Goal: Task Accomplishment & Management: Manage account settings

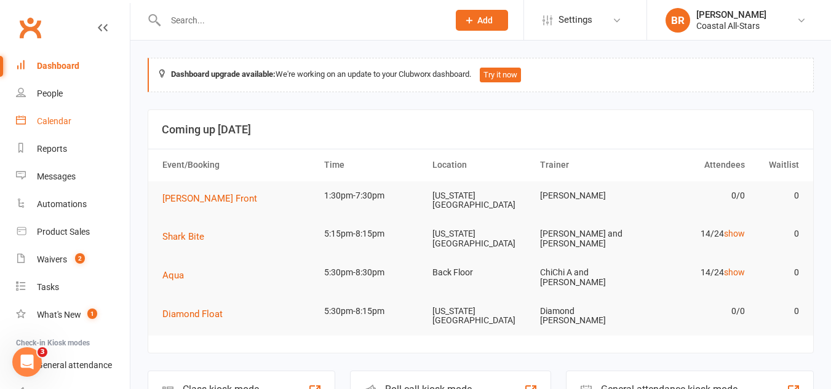
click at [45, 127] on link "Calendar" at bounding box center [73, 122] width 114 height 28
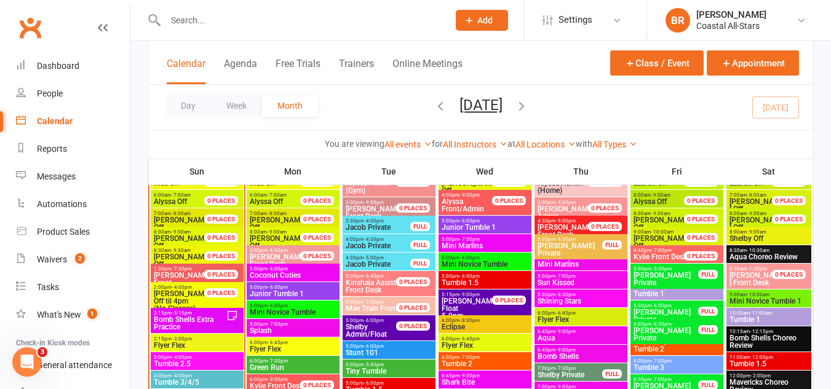
scroll to position [1044, 0]
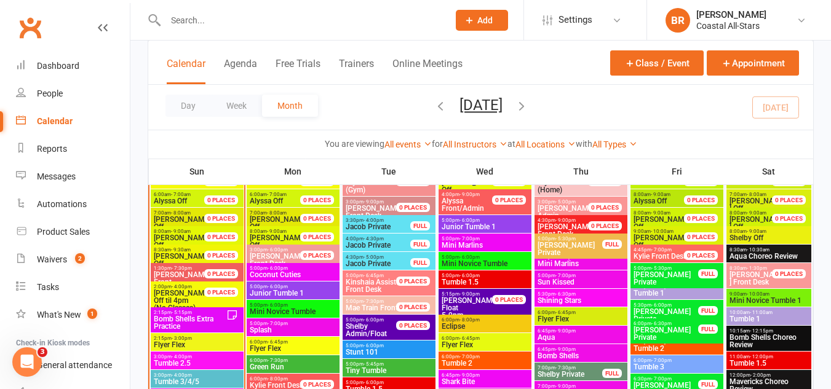
click at [183, 314] on span "- 5:15pm" at bounding box center [182, 313] width 20 height 6
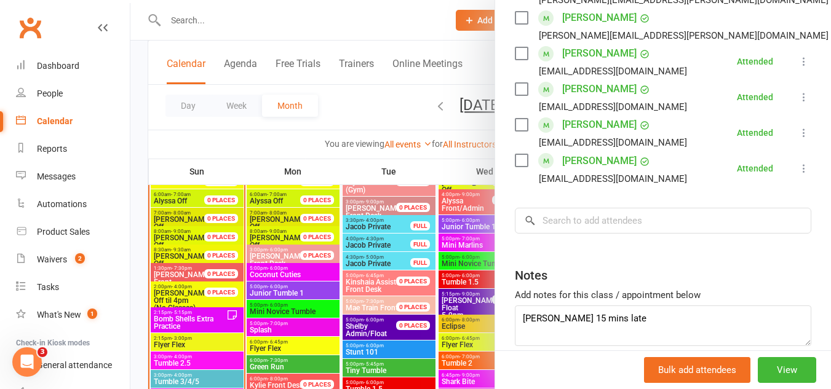
scroll to position [629, 0]
click at [182, 346] on div at bounding box center [480, 194] width 700 height 389
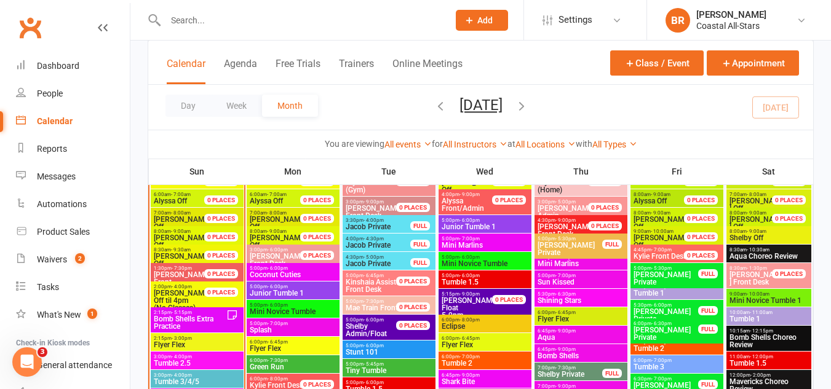
click at [182, 346] on span "Flyer Flex" at bounding box center [197, 344] width 88 height 7
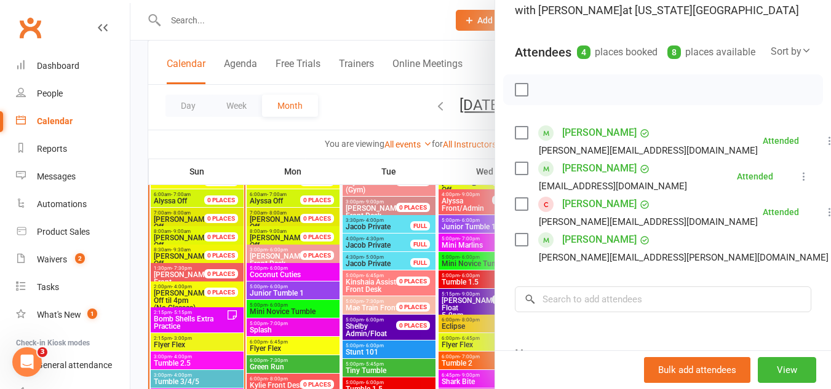
scroll to position [106, 0]
click at [218, 359] on div at bounding box center [480, 194] width 700 height 389
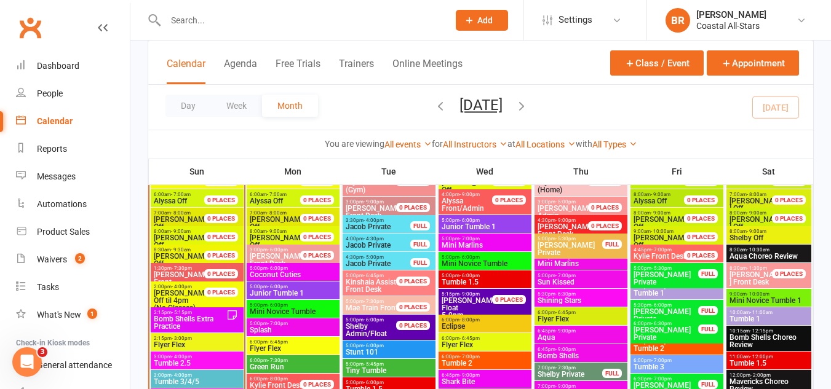
click at [218, 359] on span "3:00pm - 4:00pm" at bounding box center [197, 357] width 88 height 6
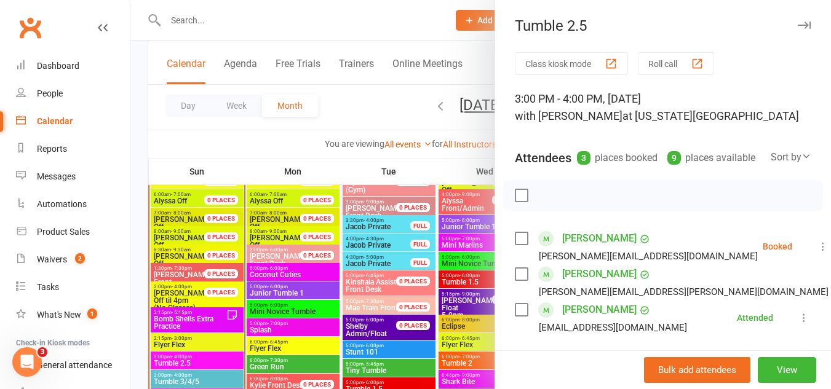
click at [817, 253] on icon at bounding box center [823, 246] width 12 height 12
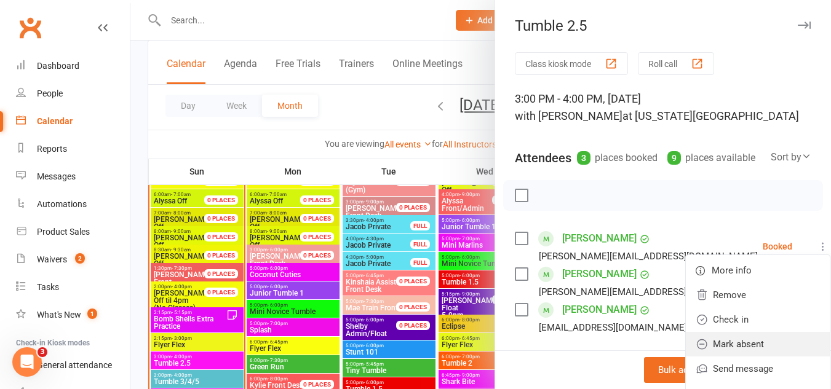
click at [686, 354] on link "Mark absent" at bounding box center [758, 344] width 144 height 25
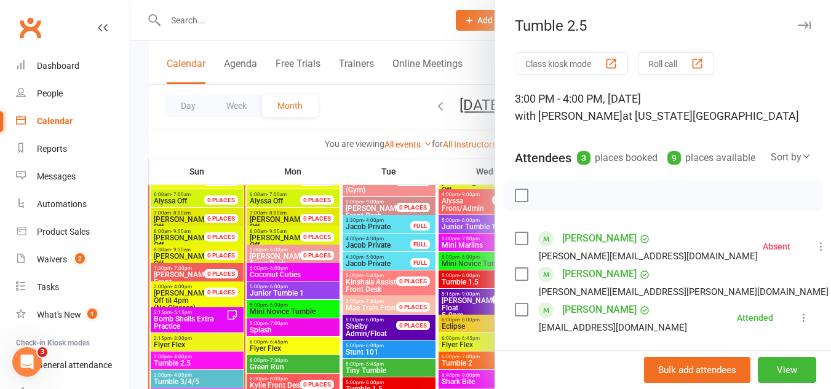
click at [207, 379] on div at bounding box center [480, 194] width 700 height 389
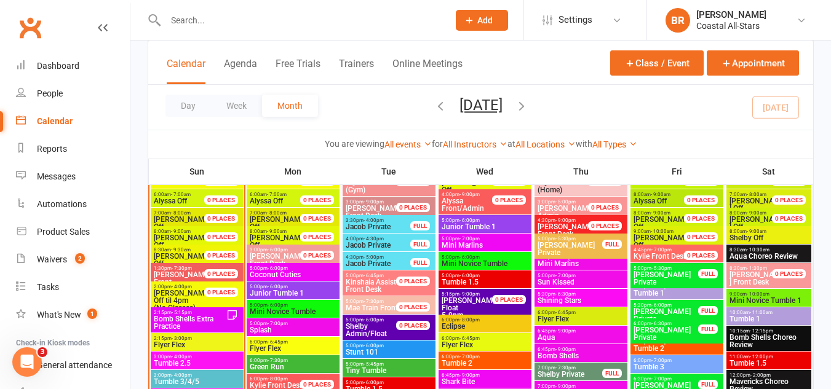
click at [207, 379] on span "Tumble 3/4/5" at bounding box center [197, 381] width 88 height 7
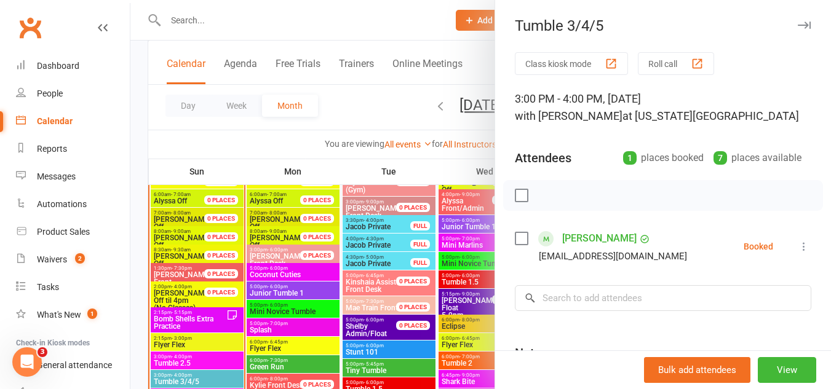
click at [517, 237] on label at bounding box center [521, 238] width 12 height 12
click at [538, 196] on button "button" at bounding box center [548, 195] width 21 height 21
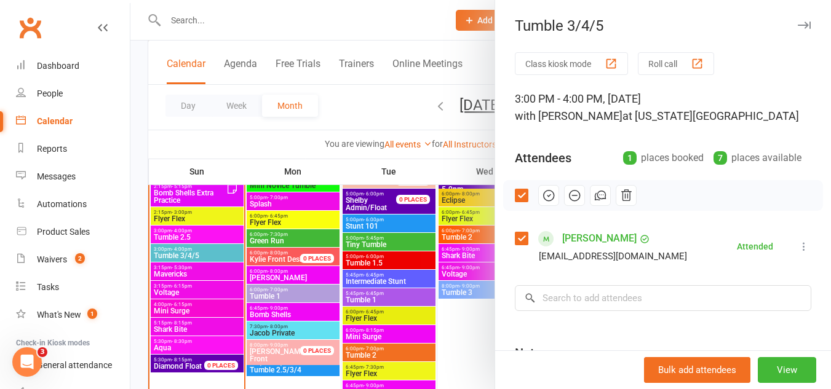
scroll to position [1198, 0]
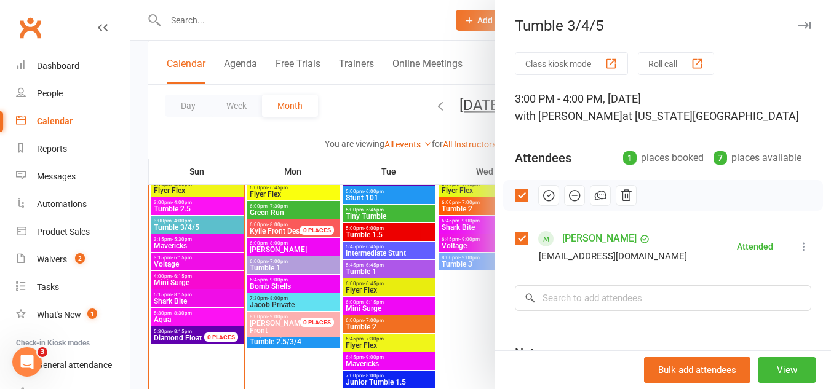
click at [196, 246] on div at bounding box center [480, 194] width 700 height 389
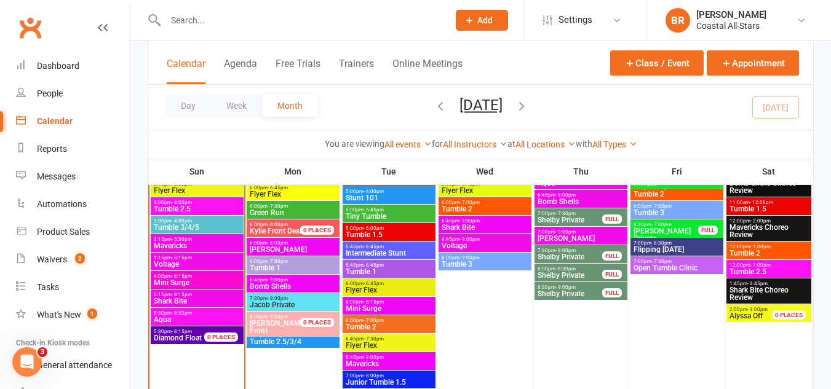
click at [196, 246] on span "Mavericks" at bounding box center [197, 245] width 88 height 7
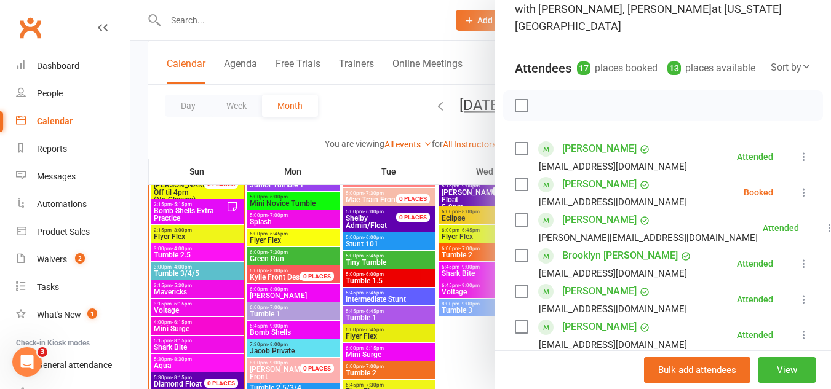
scroll to position [0, 0]
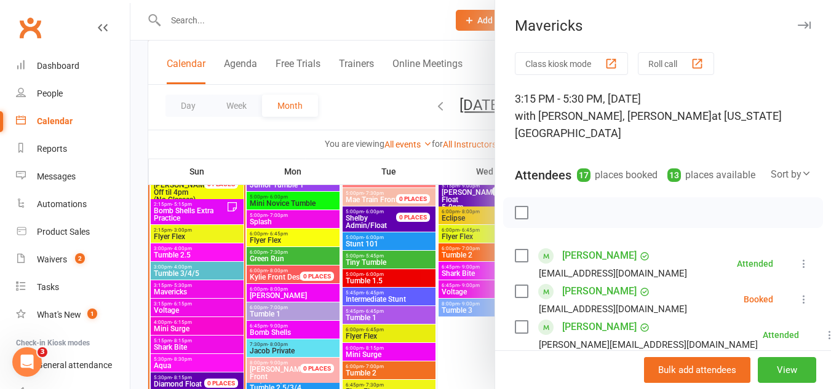
drag, startPoint x: 368, startPoint y: 124, endPoint x: 218, endPoint y: 312, distance: 241.5
click at [218, 312] on div at bounding box center [480, 194] width 700 height 389
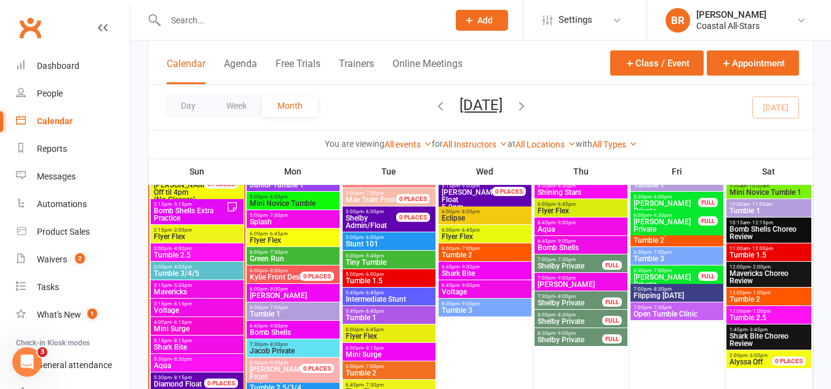
click at [218, 312] on span "Voltage" at bounding box center [197, 310] width 88 height 7
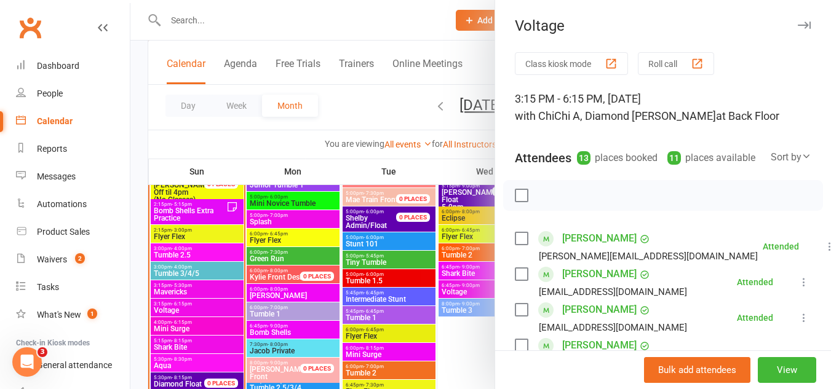
click at [181, 330] on div at bounding box center [480, 194] width 700 height 389
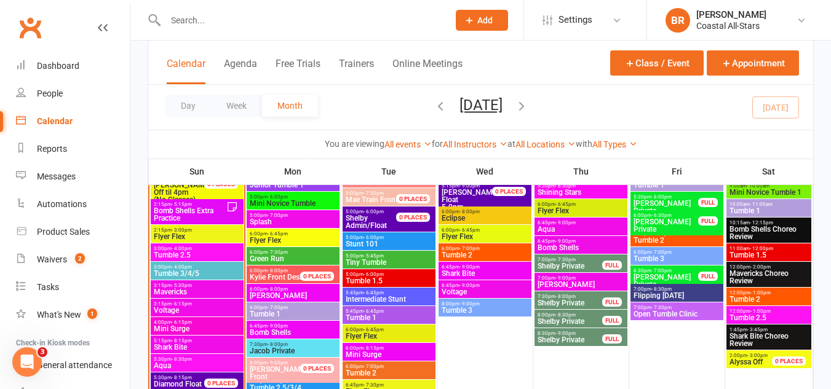
click at [181, 330] on span "Mini Surge" at bounding box center [197, 328] width 88 height 7
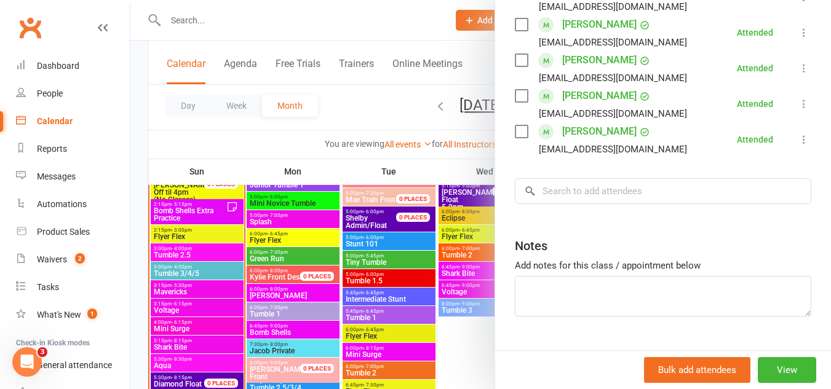
scroll to position [588, 0]
click at [199, 345] on div at bounding box center [480, 194] width 700 height 389
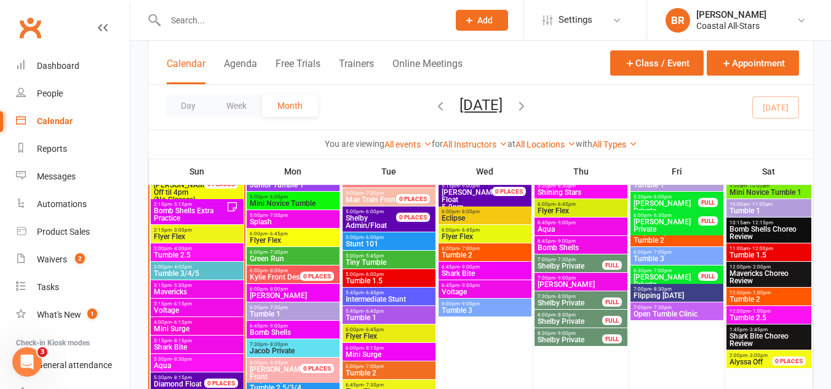
click at [199, 344] on span "Shark Bite" at bounding box center [197, 347] width 88 height 7
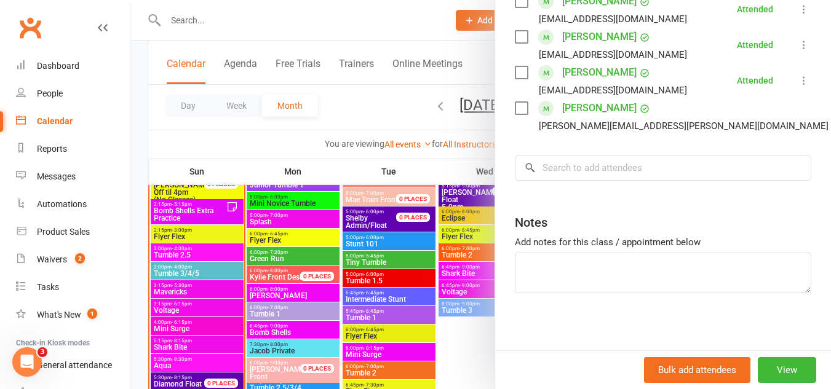
scroll to position [614, 0]
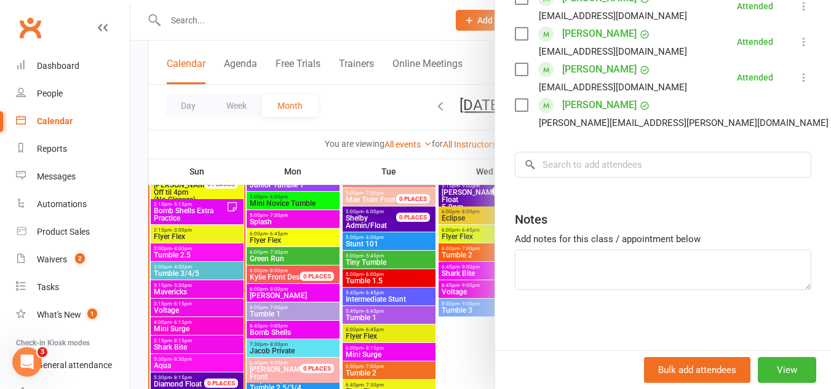
click at [206, 362] on div at bounding box center [480, 194] width 700 height 389
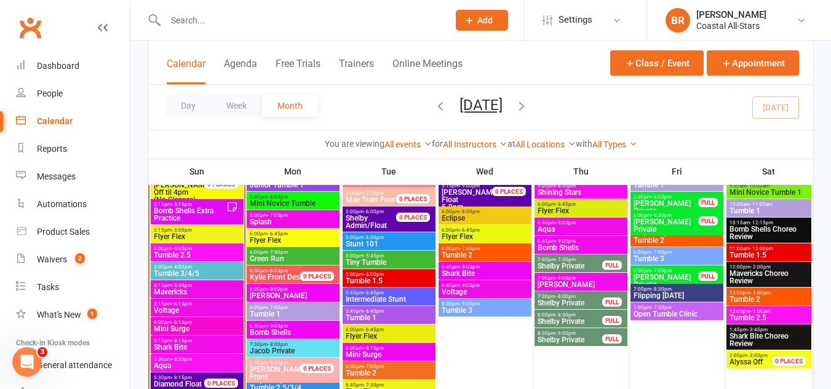
click at [206, 362] on span "Aqua" at bounding box center [197, 365] width 88 height 7
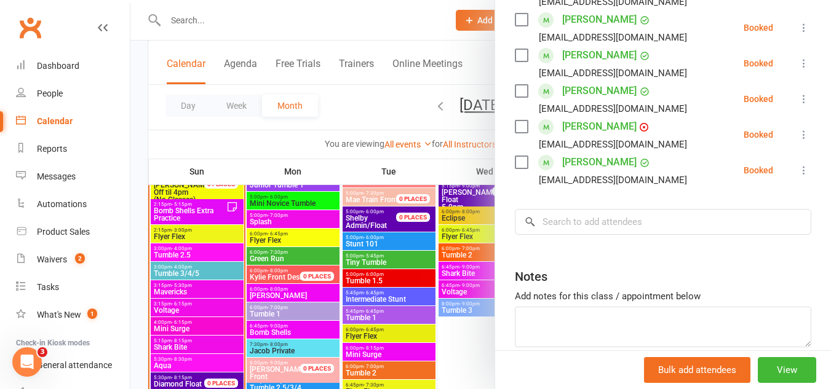
scroll to position [540, 0]
click at [518, 168] on label at bounding box center [521, 162] width 12 height 12
click at [517, 133] on label at bounding box center [521, 127] width 12 height 12
click at [515, 97] on label at bounding box center [521, 91] width 12 height 12
click at [516, 61] on label at bounding box center [521, 55] width 12 height 12
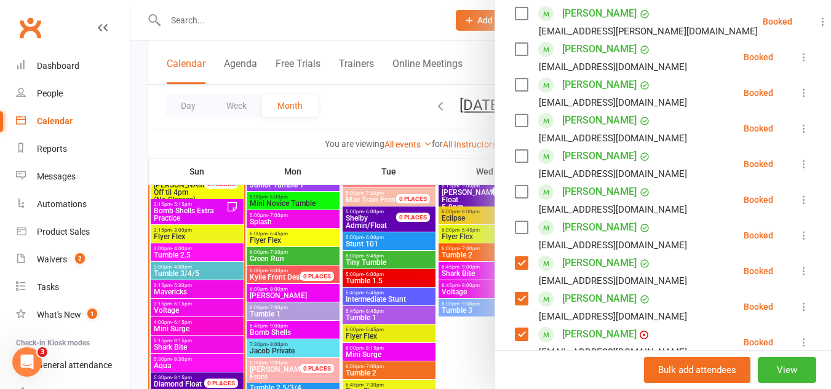
scroll to position [330, 0]
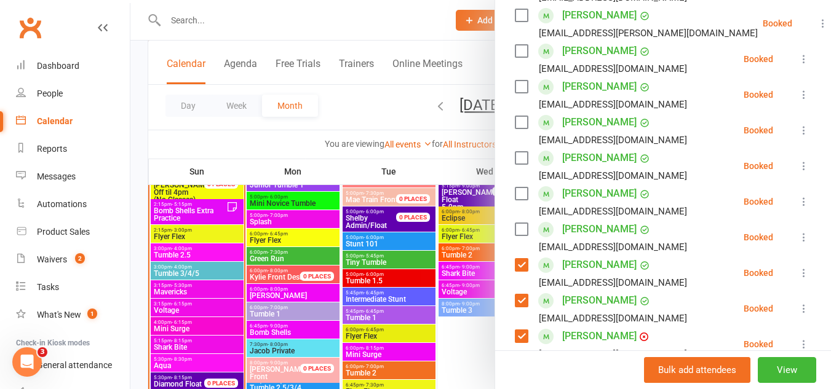
click at [517, 164] on label at bounding box center [521, 158] width 12 height 12
click at [515, 129] on label at bounding box center [521, 122] width 12 height 12
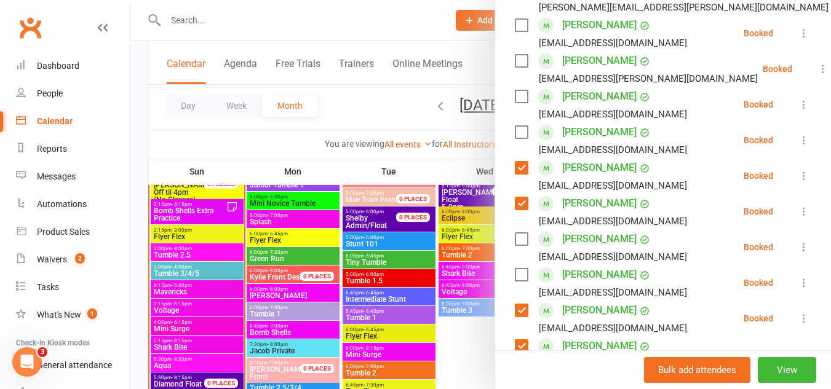
scroll to position [283, 0]
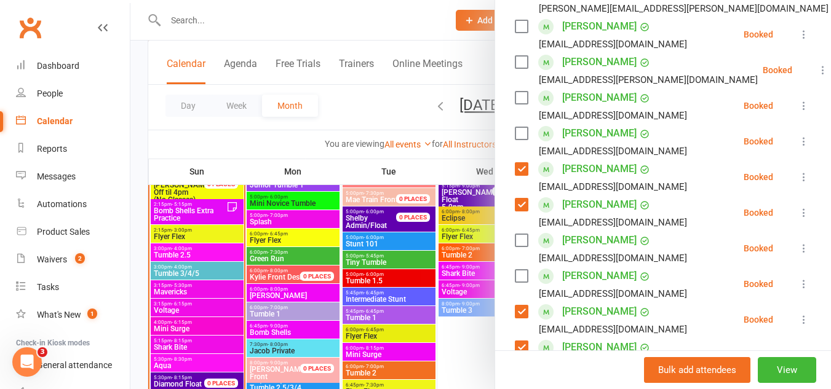
click at [515, 104] on label at bounding box center [521, 98] width 12 height 12
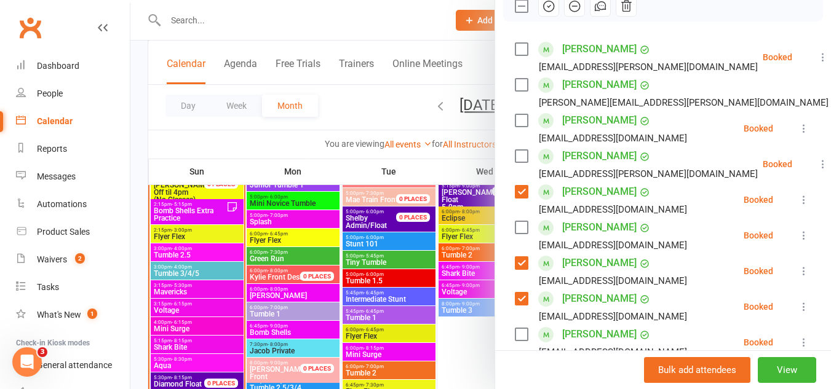
scroll to position [183, 0]
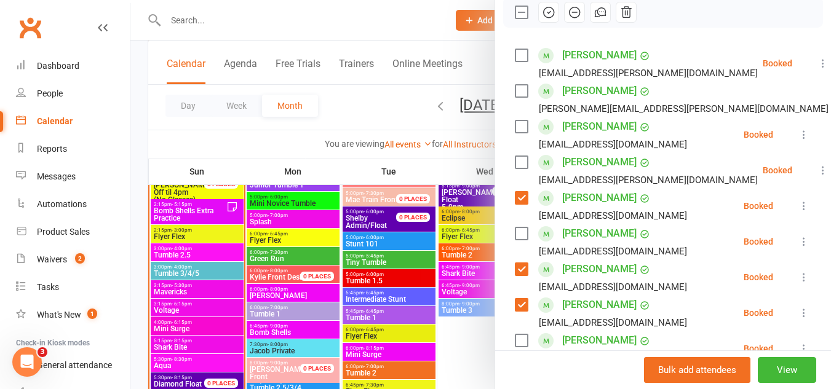
click at [515, 168] on label at bounding box center [521, 162] width 12 height 12
click at [515, 133] on label at bounding box center [521, 127] width 12 height 12
click at [515, 97] on label at bounding box center [521, 91] width 12 height 12
click at [542, 19] on icon "button" at bounding box center [549, 13] width 14 height 14
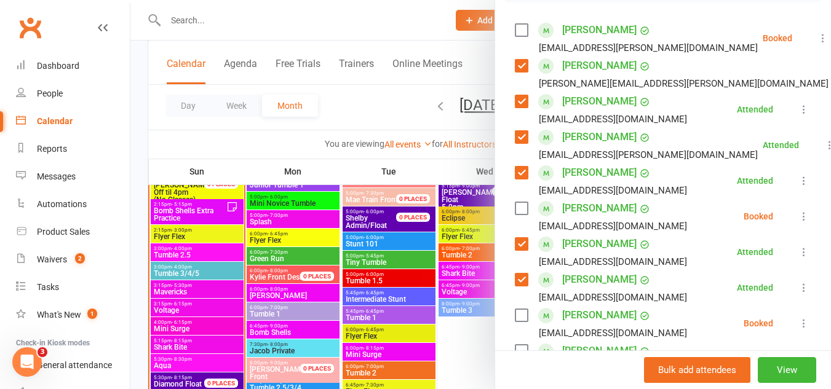
scroll to position [202, 0]
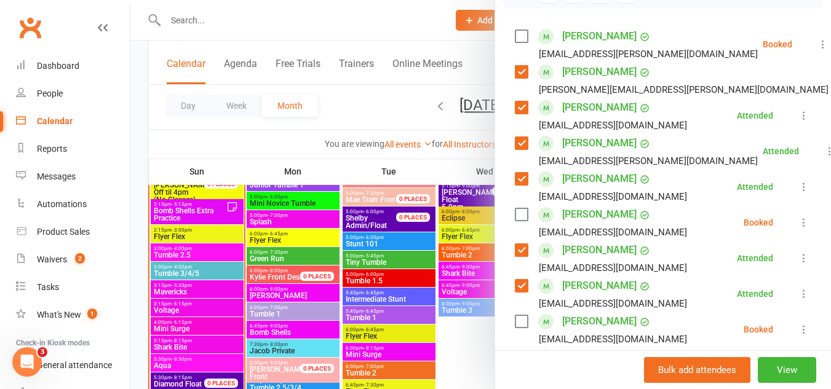
click at [515, 42] on label at bounding box center [521, 36] width 12 height 12
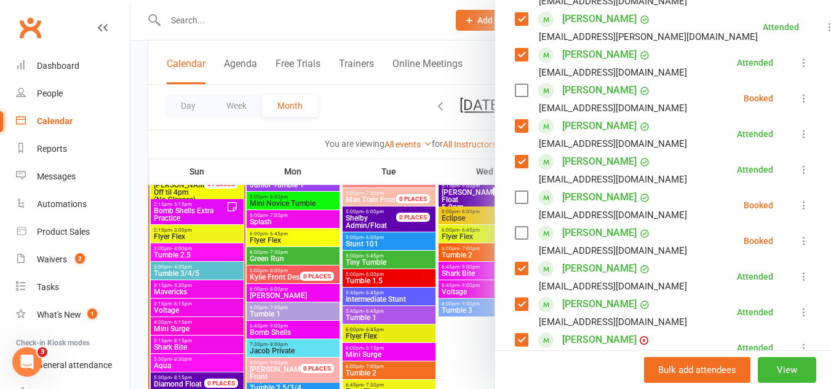
scroll to position [352, 0]
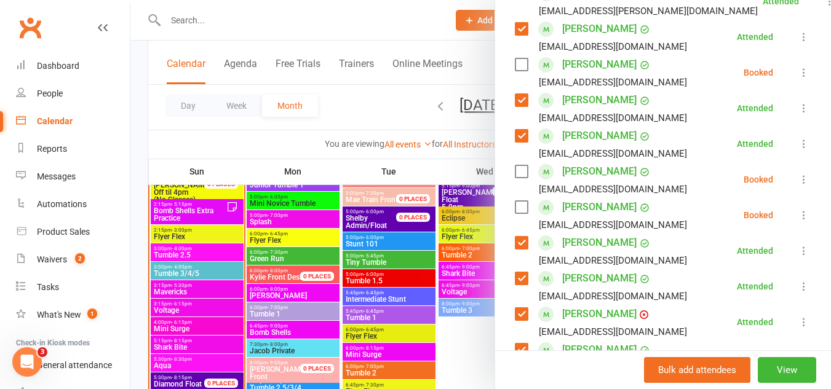
click at [515, 178] on label at bounding box center [521, 171] width 12 height 12
click at [515, 213] on label at bounding box center [521, 207] width 12 height 12
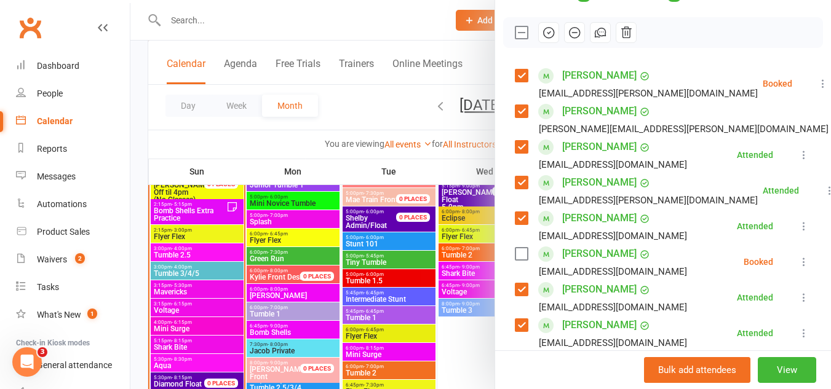
scroll to position [156, 0]
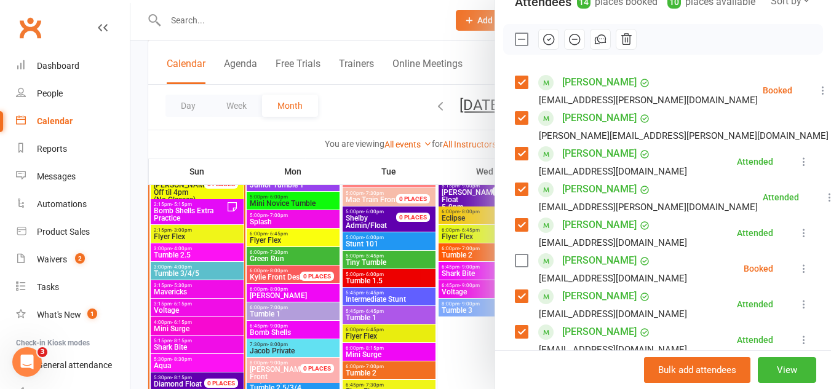
click at [544, 50] on button "button" at bounding box center [548, 39] width 21 height 21
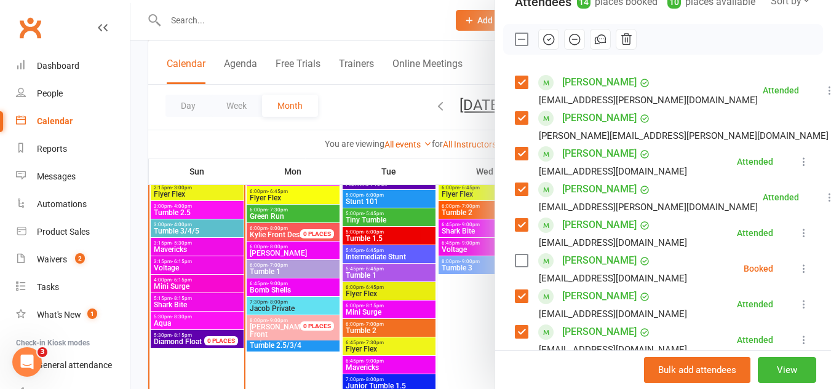
scroll to position [1194, 0]
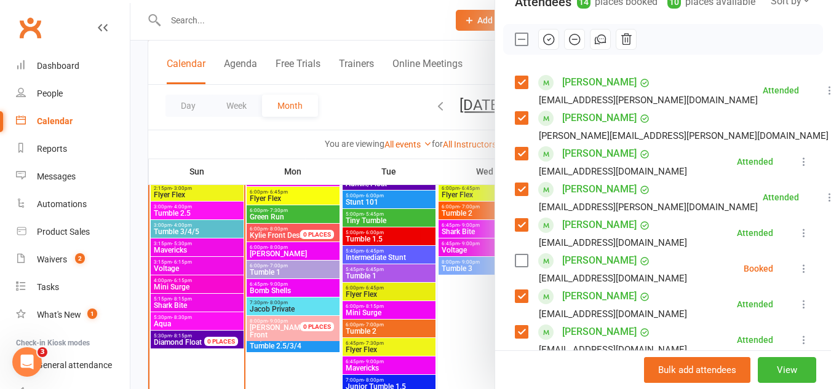
click at [798, 275] on icon at bounding box center [804, 269] width 12 height 12
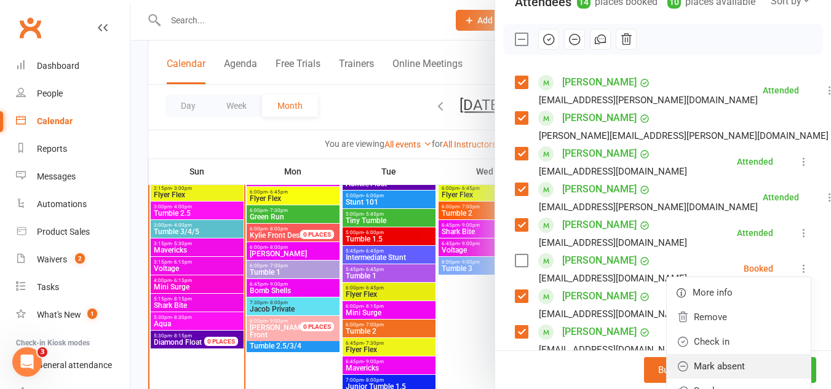
click at [675, 375] on link "Mark absent" at bounding box center [739, 366] width 144 height 25
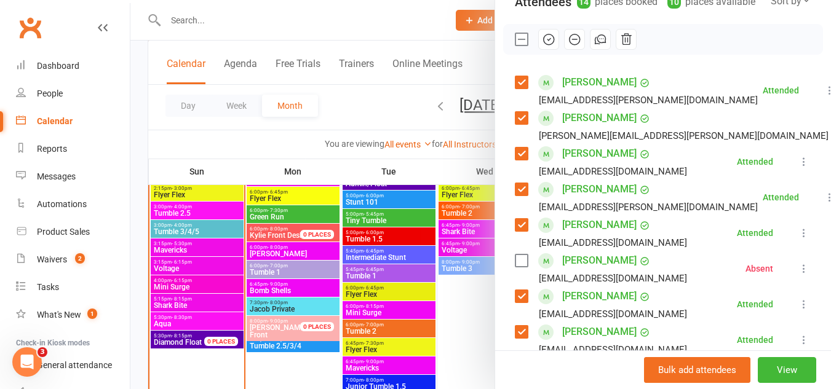
click at [178, 252] on div at bounding box center [480, 194] width 700 height 389
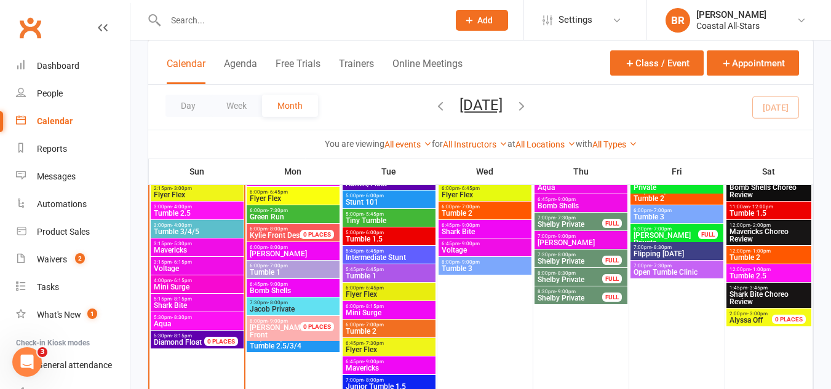
click at [178, 252] on span "Mavericks" at bounding box center [197, 250] width 88 height 7
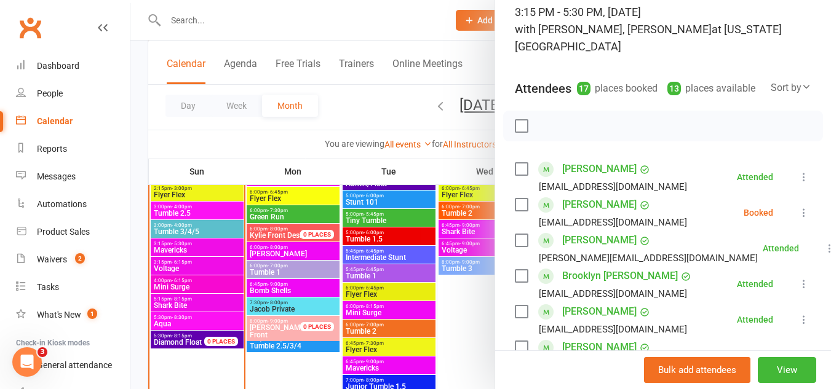
scroll to position [92, 0]
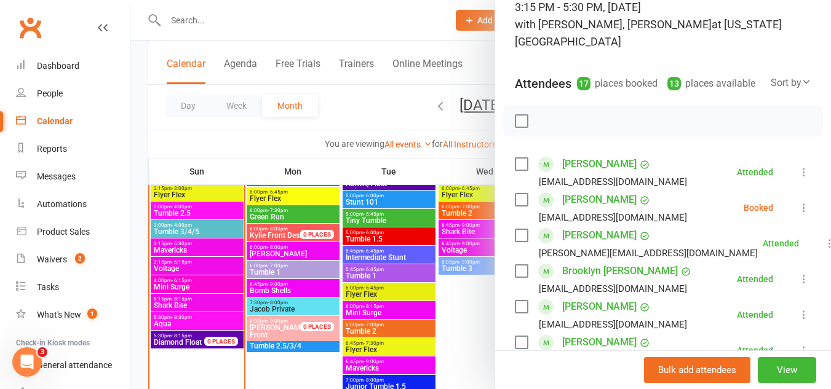
click at [518, 194] on label at bounding box center [521, 200] width 12 height 12
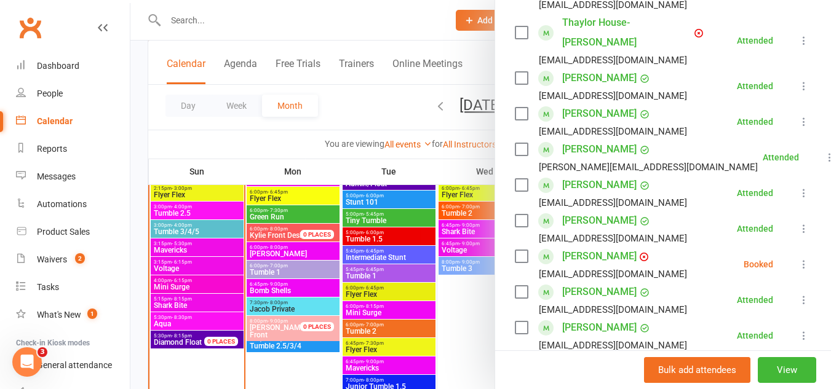
scroll to position [448, 0]
click at [524, 246] on div "[PERSON_NAME] [EMAIL_ADDRESS][DOMAIN_NAME]" at bounding box center [603, 264] width 177 height 36
drag, startPoint x: 524, startPoint y: 233, endPoint x: 515, endPoint y: 234, distance: 8.6
click at [515, 250] on label at bounding box center [521, 256] width 12 height 12
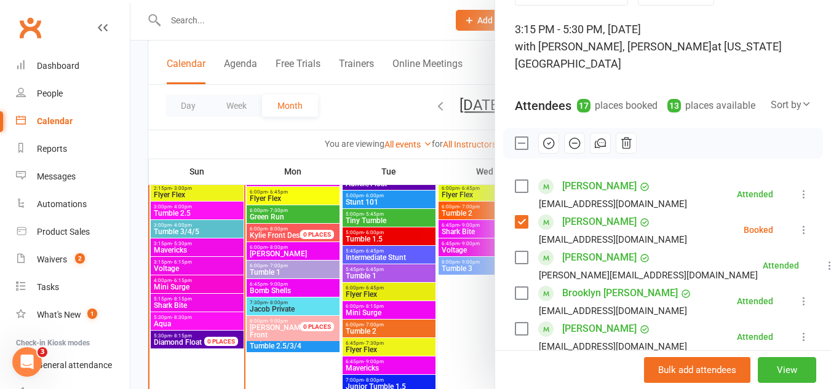
scroll to position [66, 0]
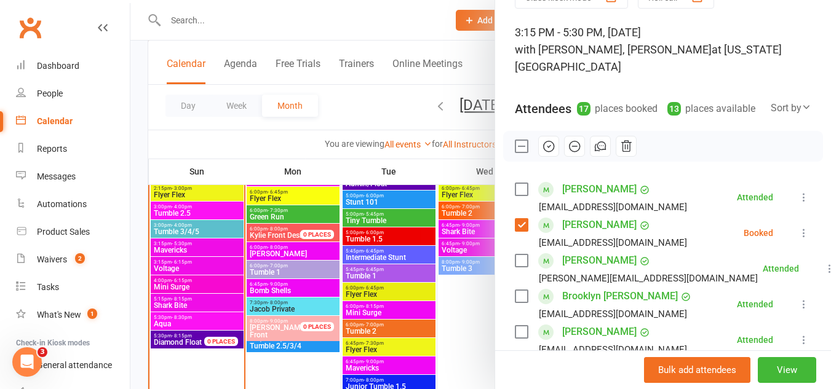
click at [572, 146] on icon "button" at bounding box center [574, 146] width 5 height 0
click at [366, 97] on div at bounding box center [480, 194] width 700 height 389
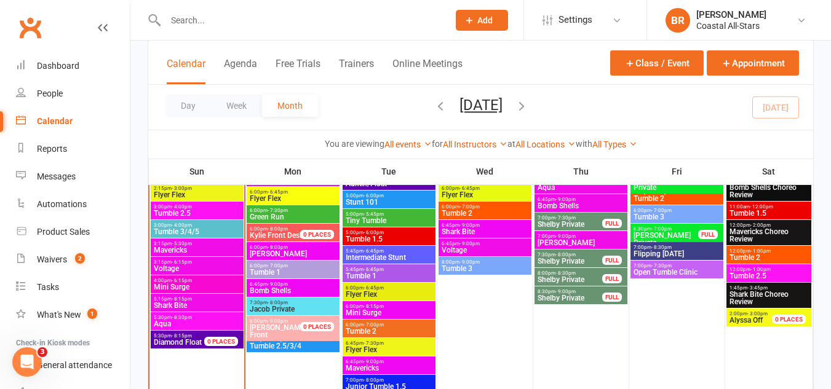
click at [206, 261] on span "3:15pm - 6:15pm" at bounding box center [197, 262] width 88 height 6
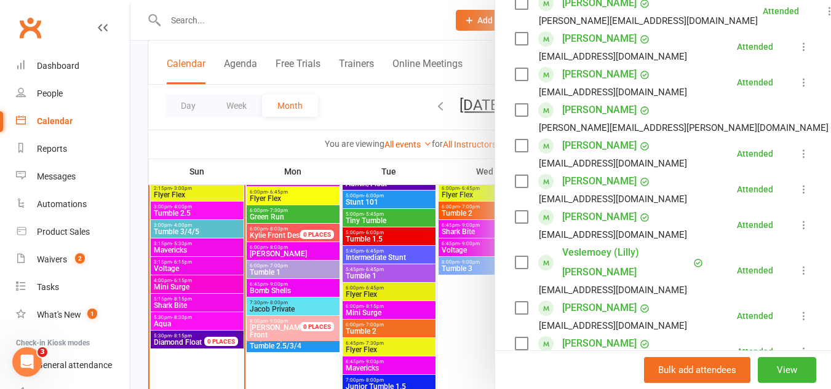
scroll to position [235, 0]
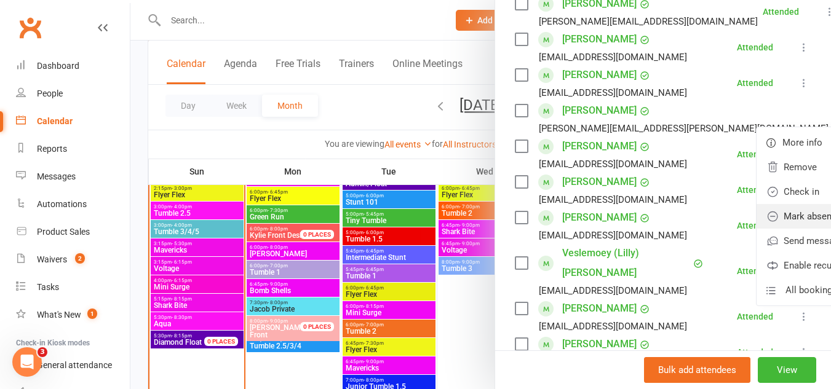
click at [756, 229] on link "Mark absent" at bounding box center [828, 216] width 144 height 25
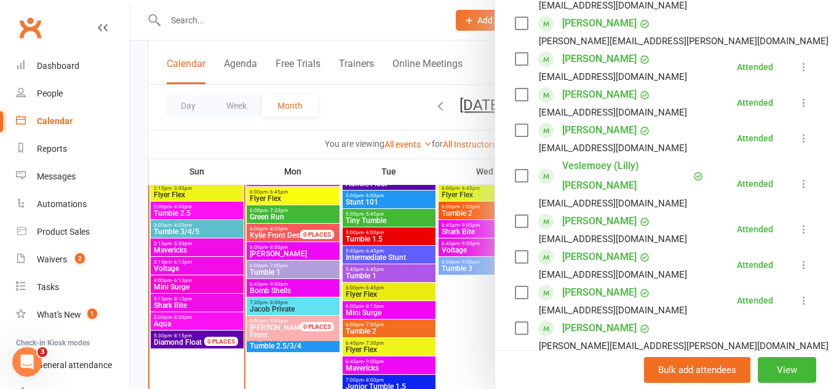
scroll to position [579, 0]
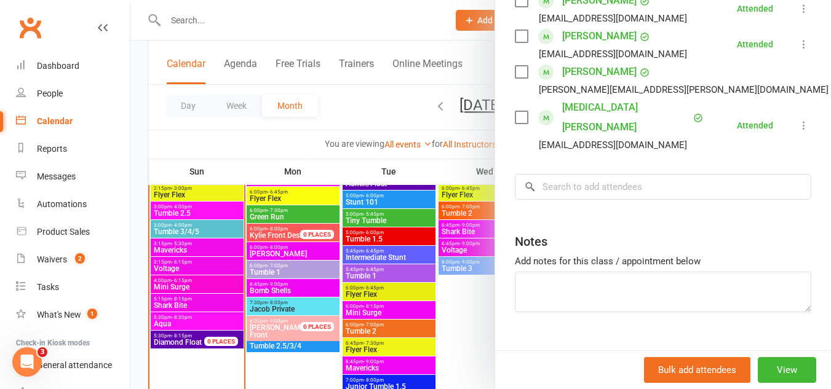
click at [207, 287] on div at bounding box center [480, 194] width 700 height 389
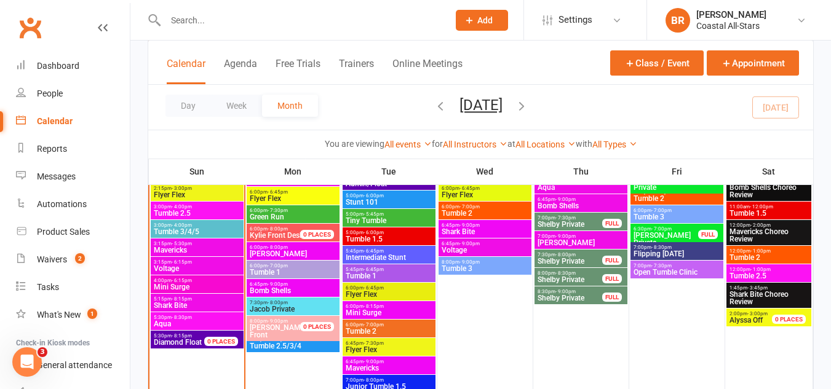
click at [207, 287] on span "Mini Surge" at bounding box center [197, 286] width 88 height 7
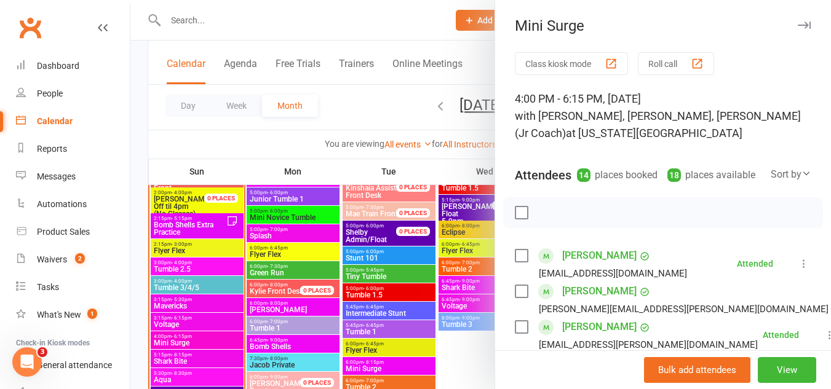
scroll to position [1121, 0]
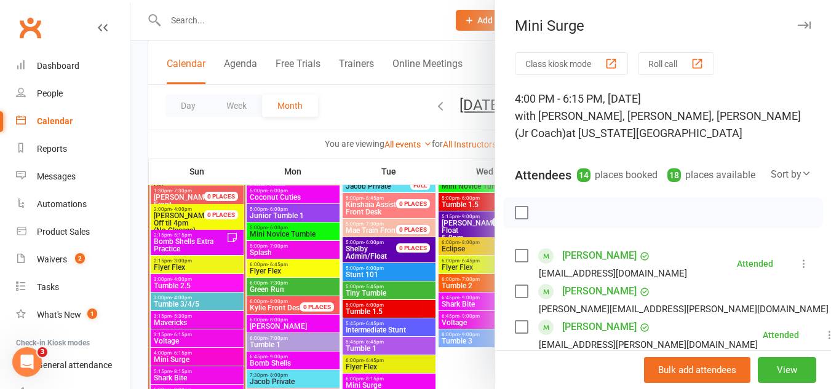
drag, startPoint x: 249, startPoint y: 30, endPoint x: 224, endPoint y: 22, distance: 26.6
click at [224, 22] on div at bounding box center [480, 194] width 700 height 389
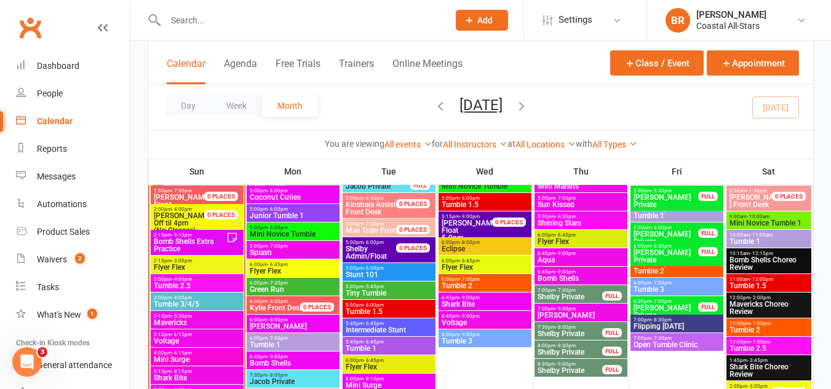
click at [200, 242] on span "Bomb Shells Extra Practice" at bounding box center [189, 245] width 73 height 15
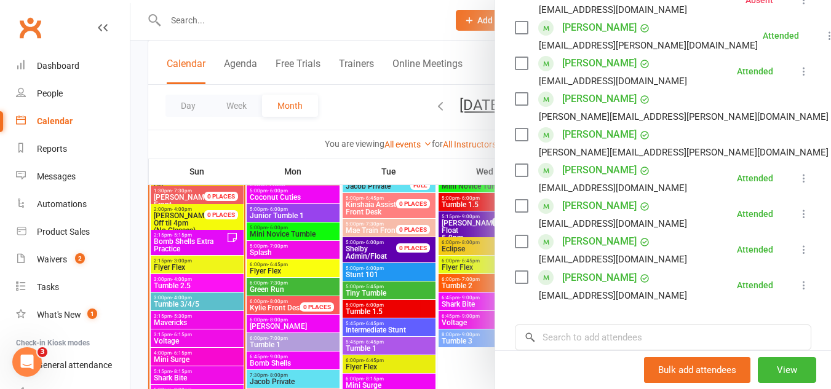
scroll to position [547, 0]
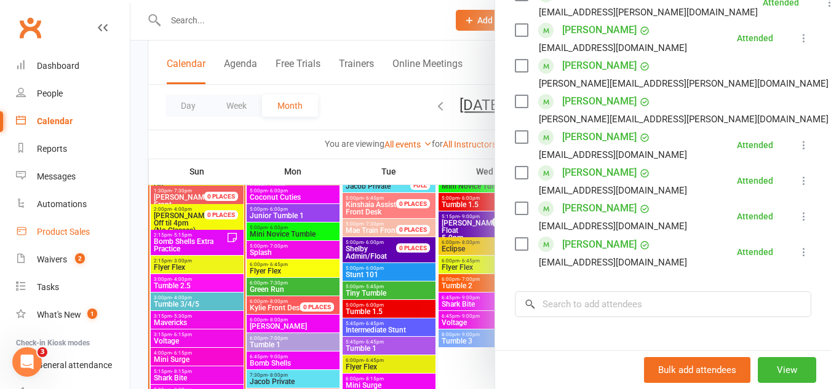
click at [76, 226] on link "Product Sales" at bounding box center [73, 232] width 114 height 28
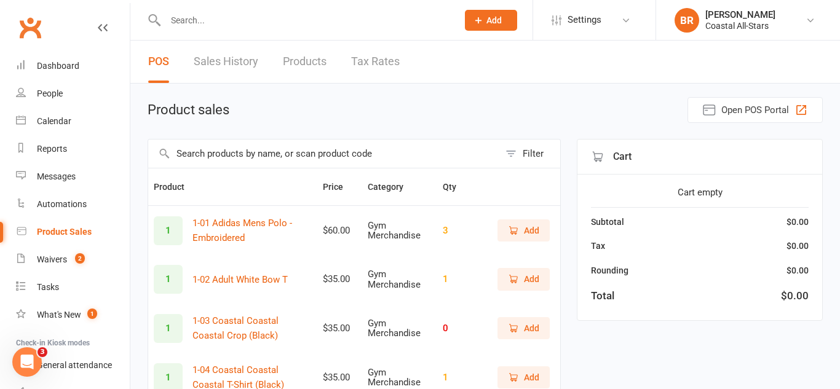
click at [294, 149] on input "text" at bounding box center [323, 154] width 351 height 28
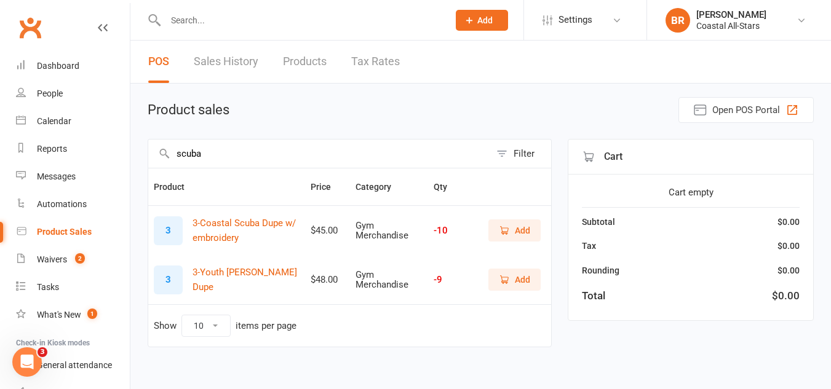
type input "scuba"
click at [504, 364] on div "Product Price Category Qty 3 3-Coastal Scuba Dupe w/ embroidery $45.00 Gym Merc…" at bounding box center [350, 266] width 404 height 197
